Goal: Task Accomplishment & Management: Manage account settings

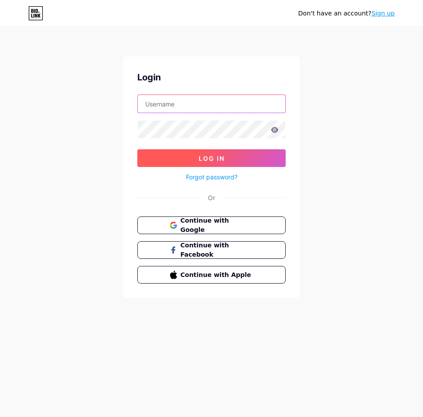
type input "[EMAIL_ADDRESS][DOMAIN_NAME]"
click at [205, 162] on span "Log In" at bounding box center [212, 159] width 26 height 8
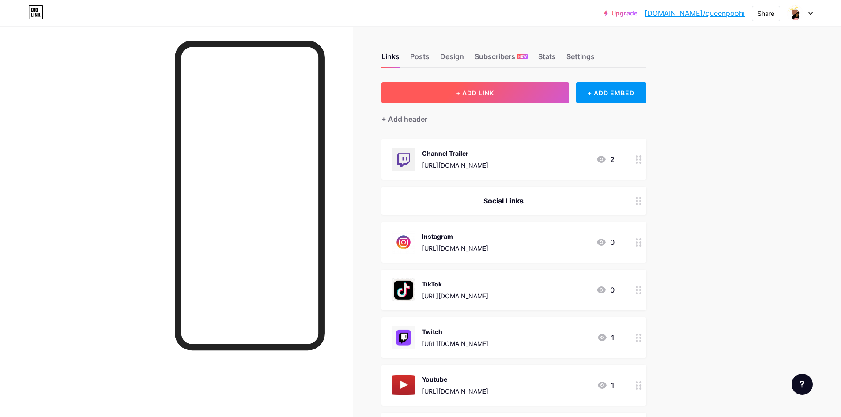
click at [422, 88] on button "+ ADD LINK" at bounding box center [475, 92] width 188 height 21
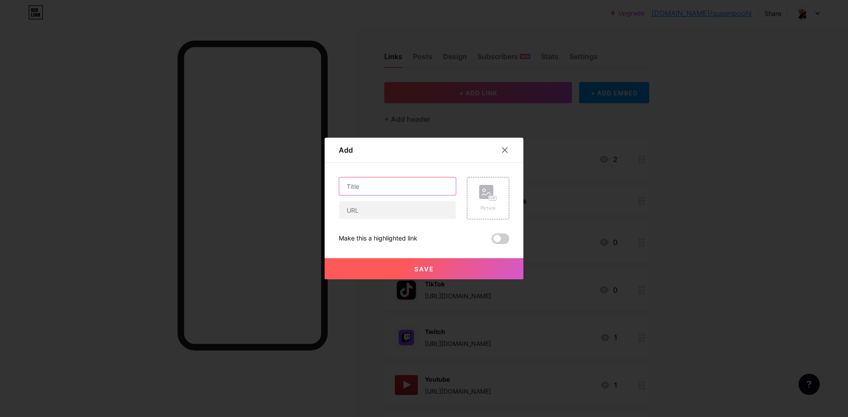
click at [384, 184] on input "text" at bounding box center [397, 186] width 117 height 18
type input "Tips"
click at [364, 217] on input "text" at bounding box center [397, 210] width 117 height 18
paste input "[URL][DOMAIN_NAME]"
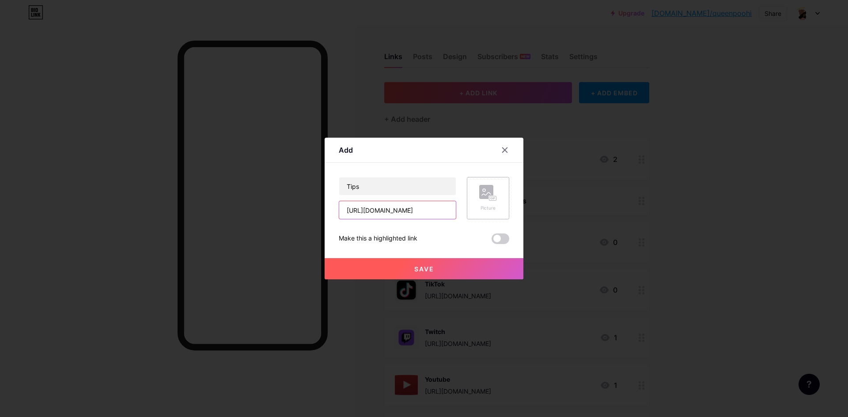
type input "[URL][DOMAIN_NAME]"
click at [422, 194] on rect at bounding box center [486, 192] width 14 height 14
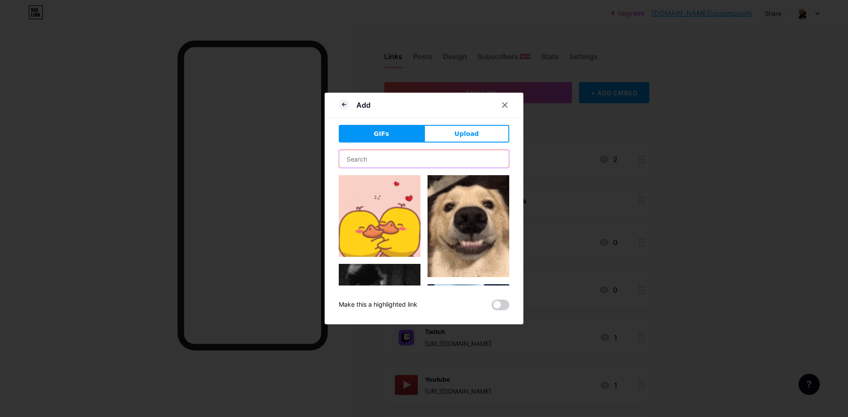
click at [422, 157] on input "text" at bounding box center [424, 159] width 170 height 18
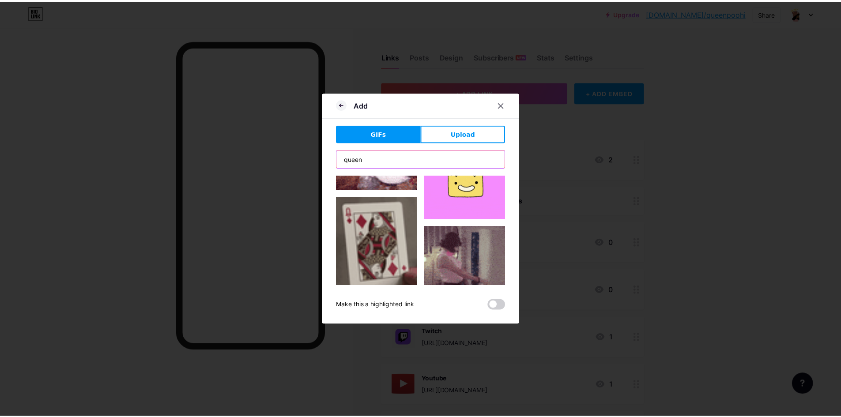
scroll to position [441, 0]
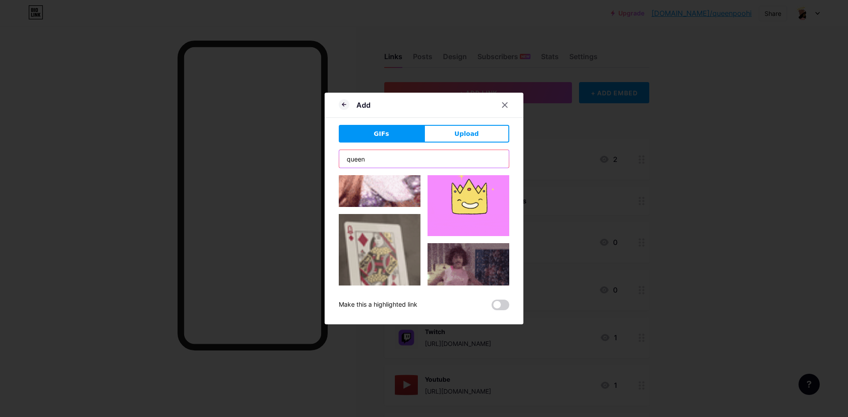
type input "queen"
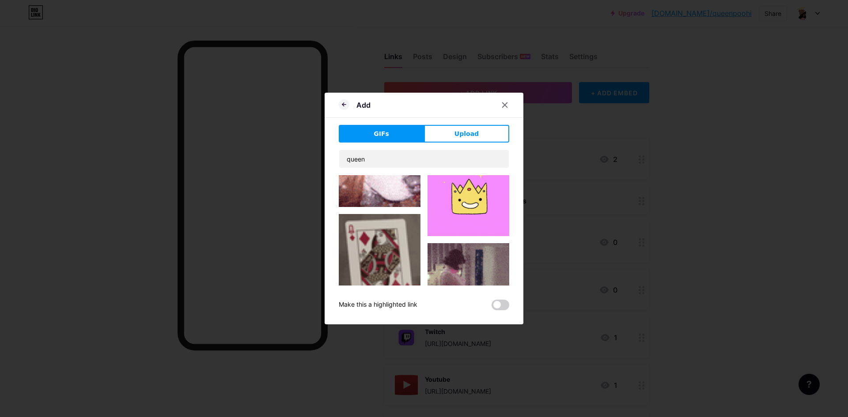
click at [422, 190] on img at bounding box center [468, 196] width 82 height 82
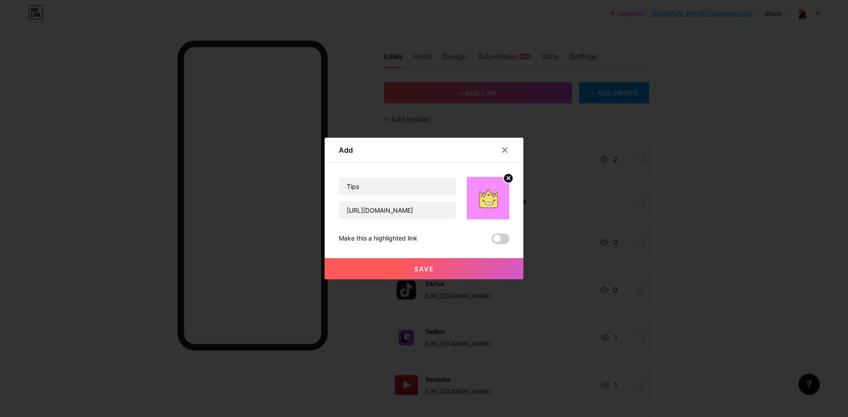
click at [422, 267] on button "Save" at bounding box center [423, 268] width 199 height 21
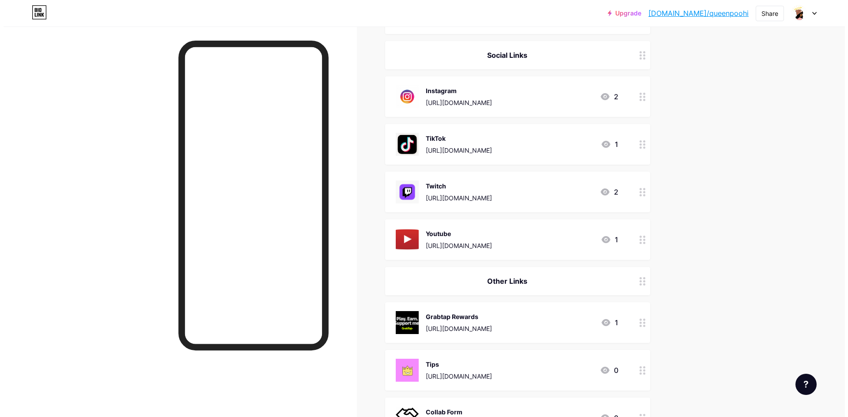
scroll to position [188, 0]
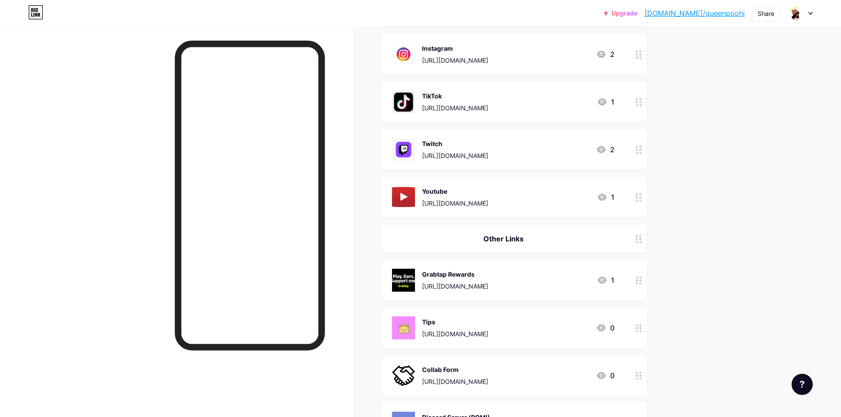
click at [422, 370] on div "Collab Form" at bounding box center [455, 369] width 66 height 9
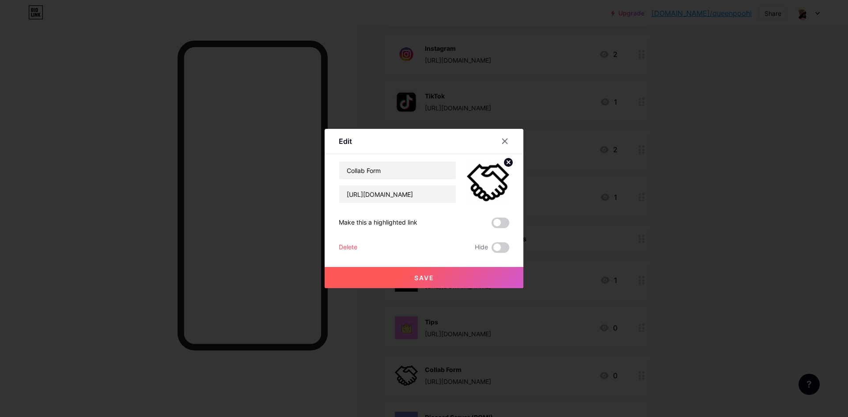
click at [422, 163] on icon at bounding box center [508, 162] width 3 height 3
click at [422, 182] on rect at bounding box center [492, 183] width 7 height 4
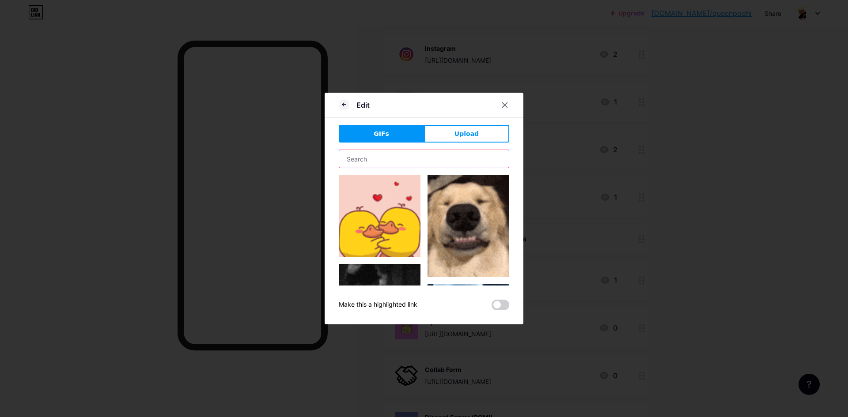
click at [372, 156] on input "text" at bounding box center [424, 159] width 170 height 18
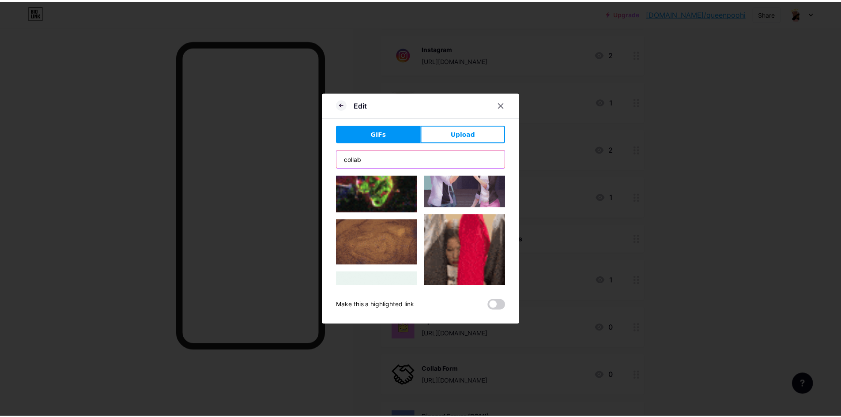
scroll to position [530, 0]
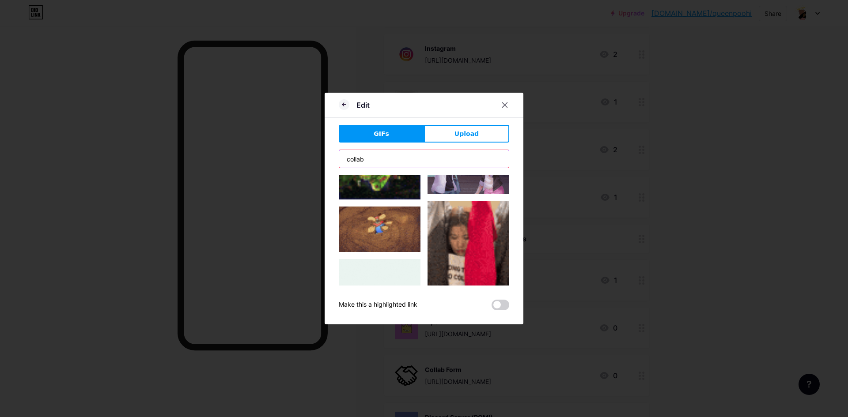
type input "collab"
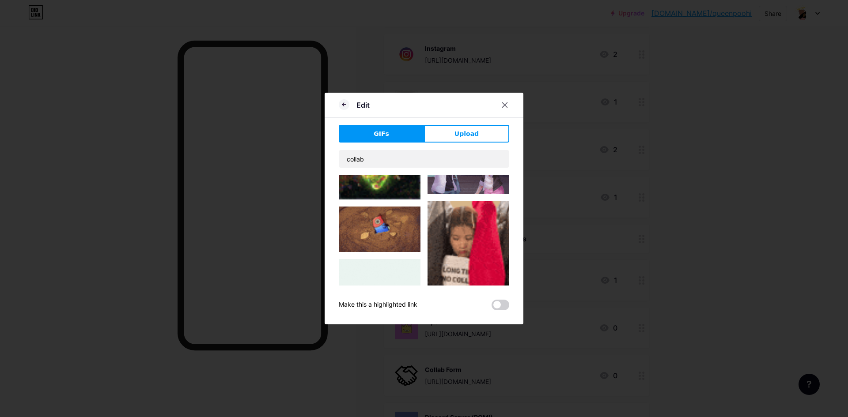
click at [389, 263] on img at bounding box center [380, 300] width 82 height 82
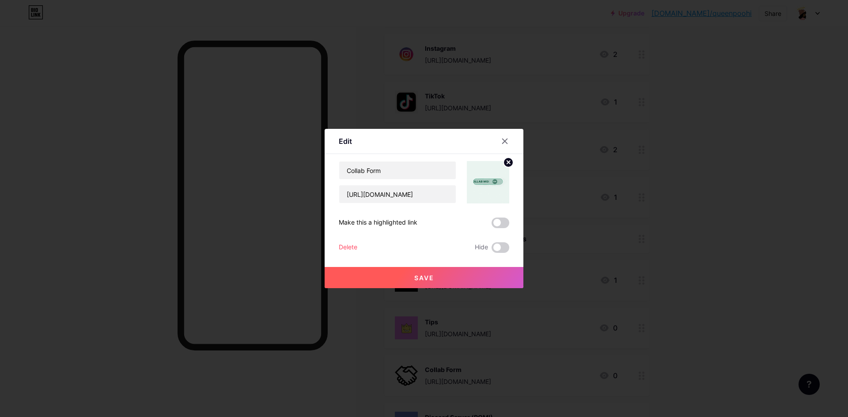
click at [422, 273] on button "Save" at bounding box center [423, 277] width 199 height 21
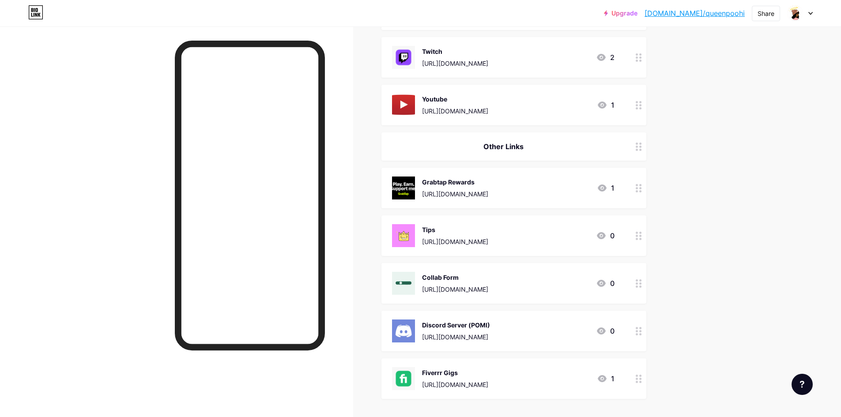
scroll to position [100, 0]
